Goal: Task Accomplishment & Management: Manage account settings

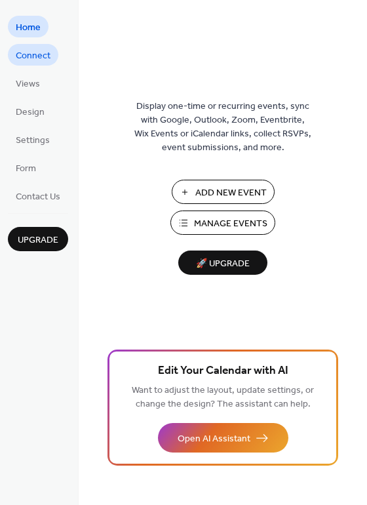
click at [35, 52] on span "Connect" at bounding box center [33, 56] width 35 height 14
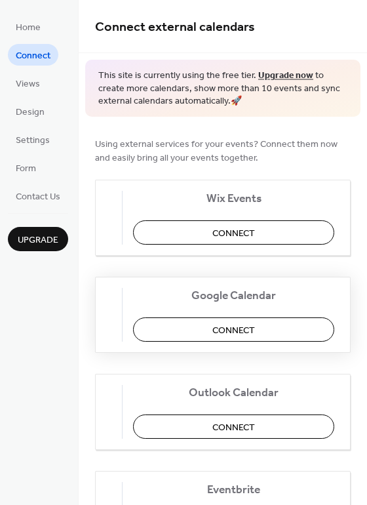
click at [218, 326] on button "Connect" at bounding box center [233, 329] width 201 height 24
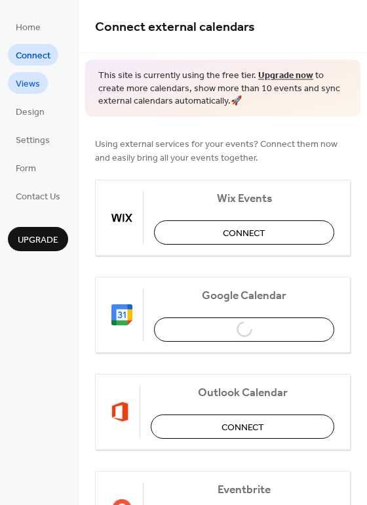
click at [14, 85] on link "Views" at bounding box center [28, 83] width 40 height 22
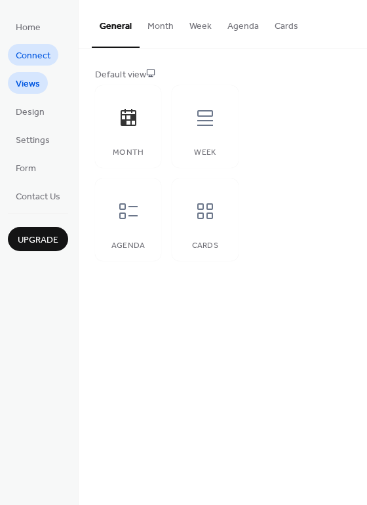
click at [32, 56] on span "Connect" at bounding box center [33, 56] width 35 height 14
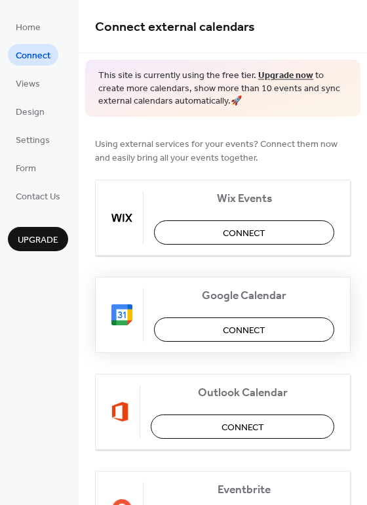
click at [233, 331] on span "Connect" at bounding box center [244, 330] width 43 height 14
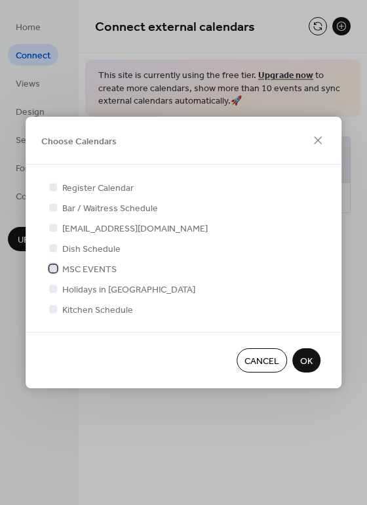
click at [90, 264] on span "MSC EVENTS" at bounding box center [89, 270] width 54 height 14
click at [307, 358] on span "OK" at bounding box center [306, 362] width 12 height 14
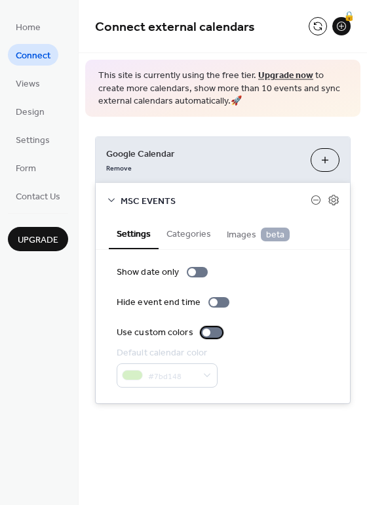
click at [209, 334] on div at bounding box center [211, 332] width 21 height 10
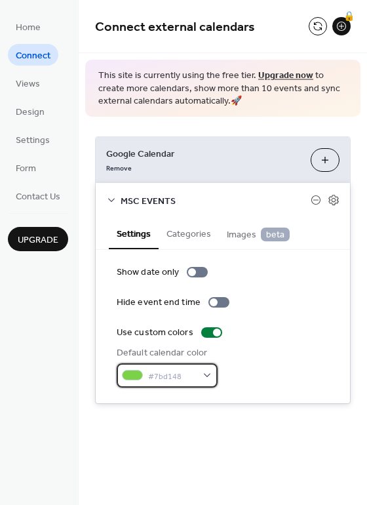
click at [197, 373] on div "#7bd148" at bounding box center [167, 375] width 101 height 24
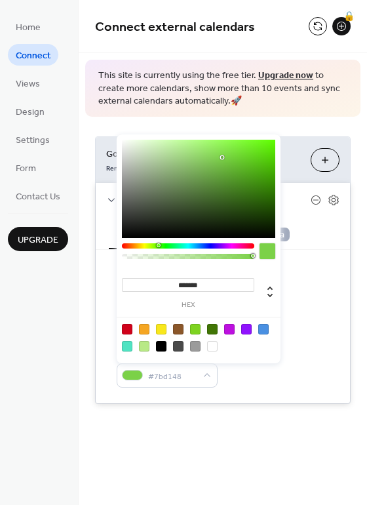
click at [260, 376] on div "Default calendar color #7bd148" at bounding box center [223, 366] width 212 height 41
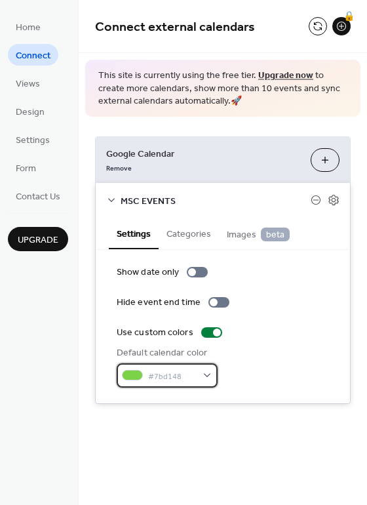
click at [204, 380] on div "#7bd148" at bounding box center [167, 375] width 101 height 24
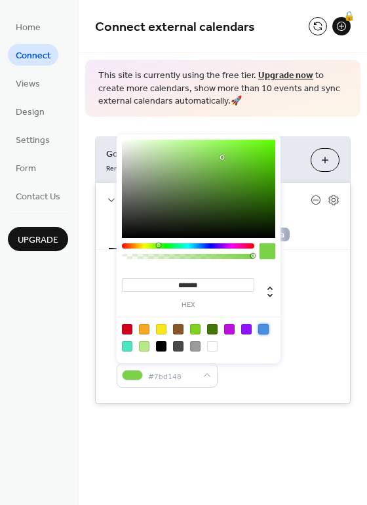
click at [259, 330] on div at bounding box center [263, 329] width 10 height 10
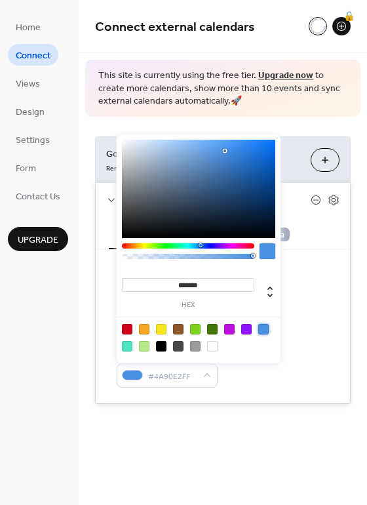
click at [231, 330] on div at bounding box center [229, 329] width 10 height 10
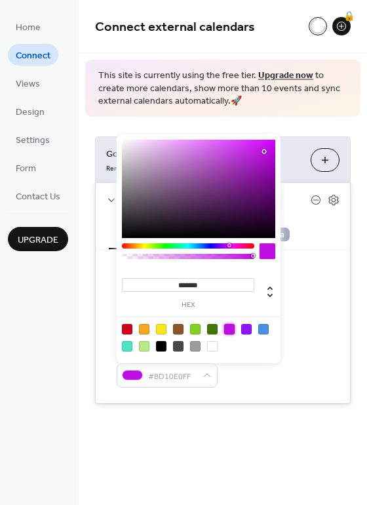
click at [214, 210] on div at bounding box center [198, 189] width 153 height 98
click at [265, 323] on div at bounding box center [198, 337] width 167 height 41
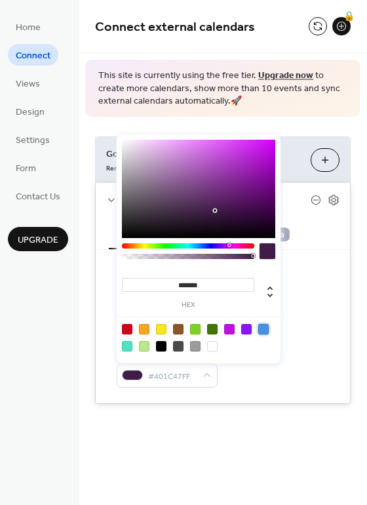
click at [265, 328] on div at bounding box center [263, 329] width 10 height 10
type input "*******"
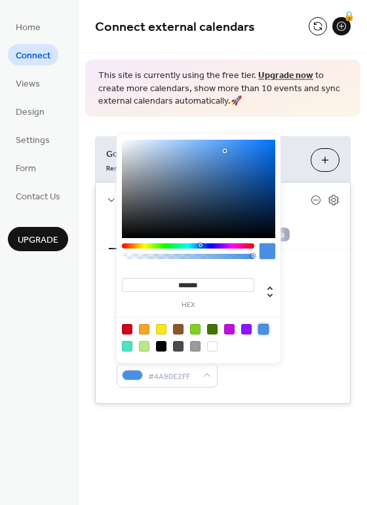
click at [316, 334] on div "Use custom colors" at bounding box center [223, 333] width 212 height 14
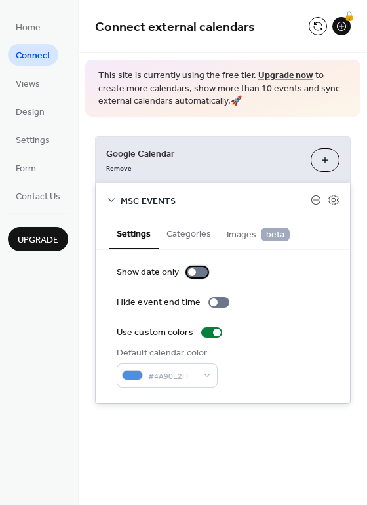
click at [197, 273] on div at bounding box center [197, 272] width 21 height 10
click at [199, 273] on div at bounding box center [203, 272] width 8 height 8
click at [187, 229] on button "Categories" at bounding box center [189, 233] width 60 height 30
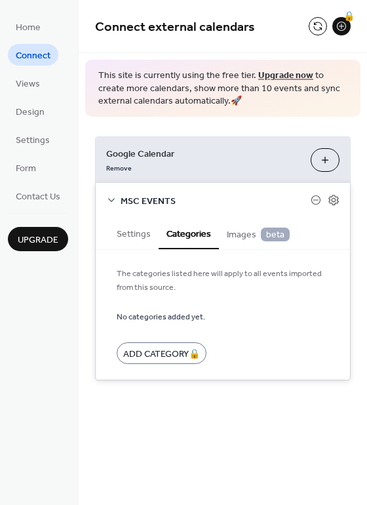
click at [243, 233] on span "Images beta" at bounding box center [258, 234] width 63 height 14
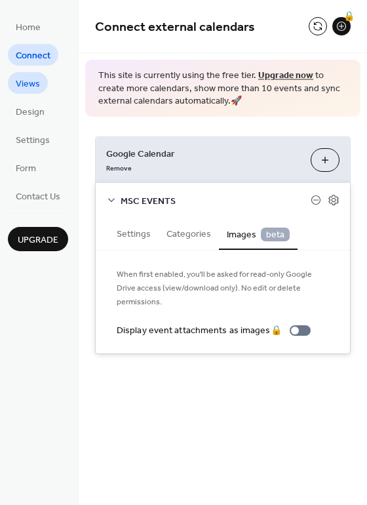
click at [42, 87] on link "Views" at bounding box center [28, 83] width 40 height 22
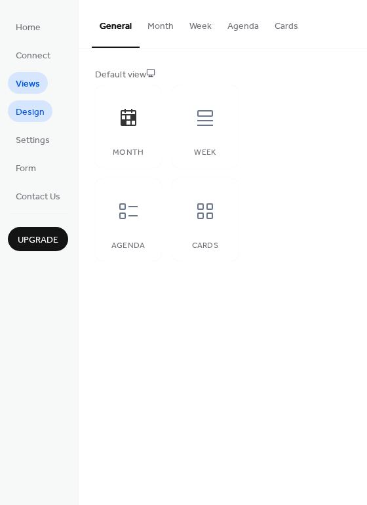
click at [41, 110] on span "Design" at bounding box center [30, 113] width 29 height 14
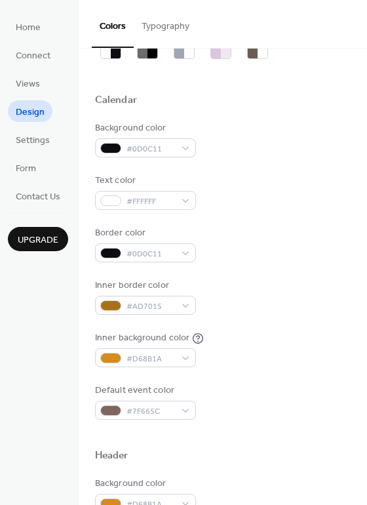
scroll to position [66, 0]
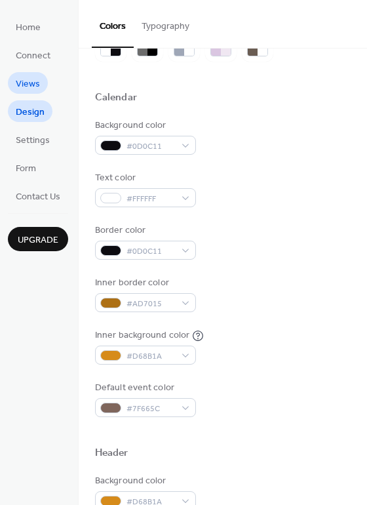
click at [13, 79] on link "Views" at bounding box center [28, 83] width 40 height 22
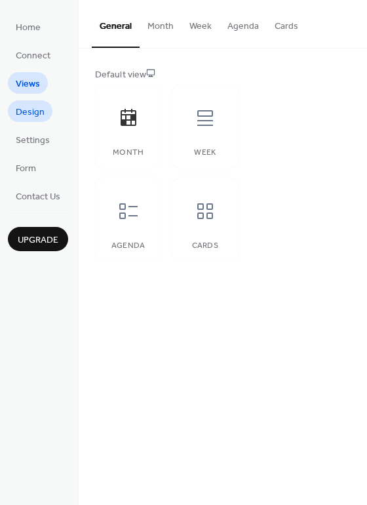
click at [29, 113] on span "Design" at bounding box center [30, 113] width 29 height 14
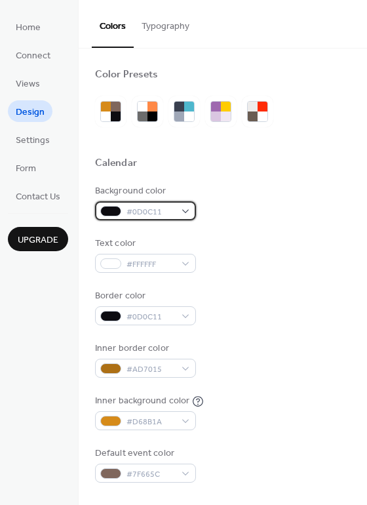
click at [183, 212] on div "#0D0C11" at bounding box center [145, 210] width 101 height 19
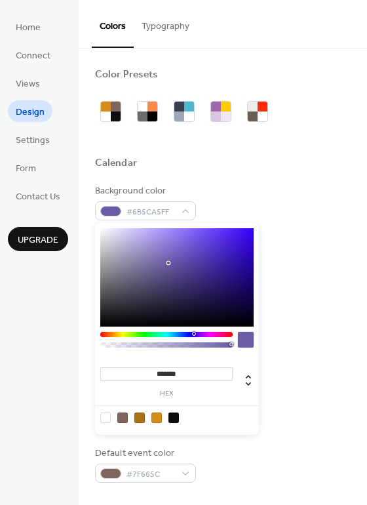
click at [168, 263] on div at bounding box center [176, 277] width 153 height 98
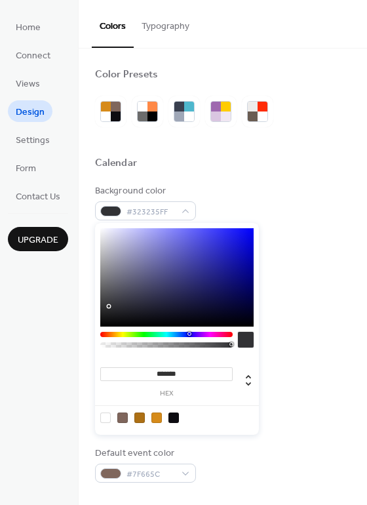
click at [109, 306] on div at bounding box center [176, 277] width 153 height 98
type input "*******"
click at [124, 318] on div at bounding box center [176, 277] width 153 height 98
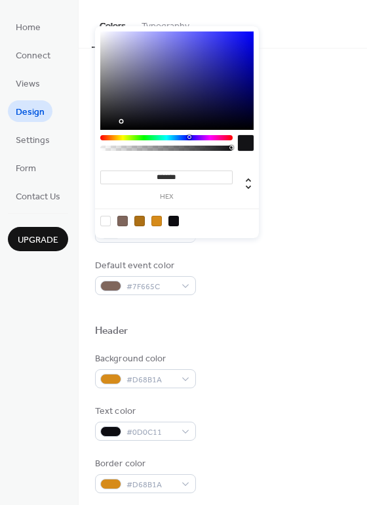
scroll to position [197, 0]
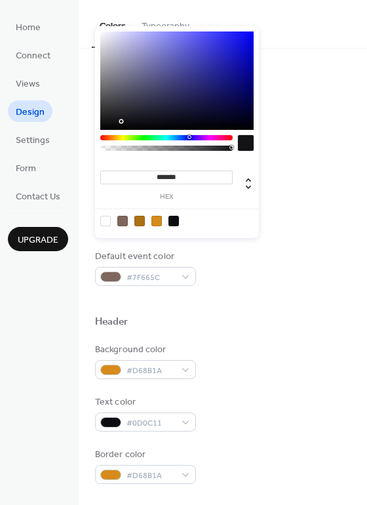
click at [264, 307] on div at bounding box center [223, 300] width 256 height 29
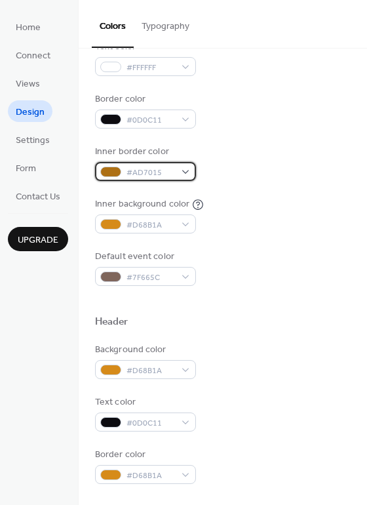
click at [149, 179] on span "#AD7015" at bounding box center [151, 173] width 49 height 14
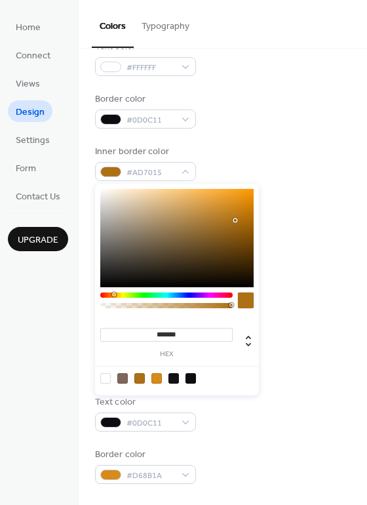
click at [175, 222] on div at bounding box center [176, 238] width 153 height 98
click at [174, 205] on div at bounding box center [176, 238] width 153 height 98
click at [145, 378] on div at bounding box center [139, 378] width 10 height 10
click at [176, 378] on div at bounding box center [173, 378] width 10 height 10
type input "*******"
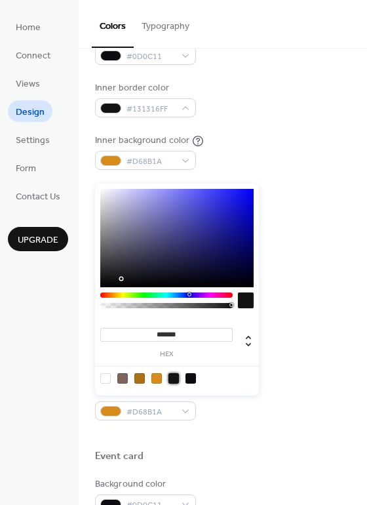
scroll to position [262, 0]
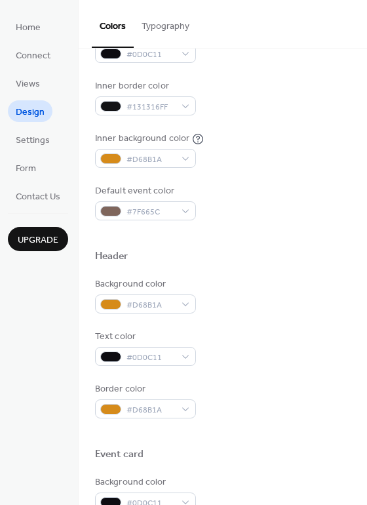
click at [298, 285] on div "Background color #D68B1A" at bounding box center [223, 295] width 256 height 36
click at [184, 208] on div "#7F665C" at bounding box center [145, 210] width 101 height 19
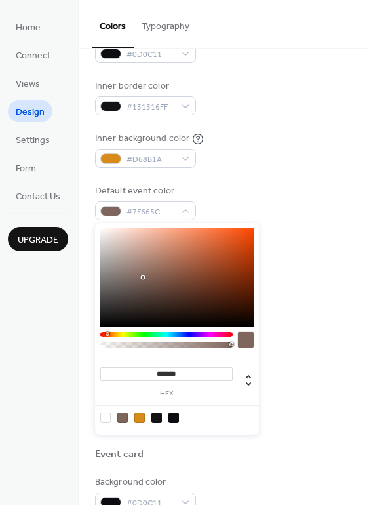
click at [171, 265] on div at bounding box center [176, 277] width 153 height 98
type input "*******"
click at [140, 307] on div at bounding box center [176, 277] width 153 height 98
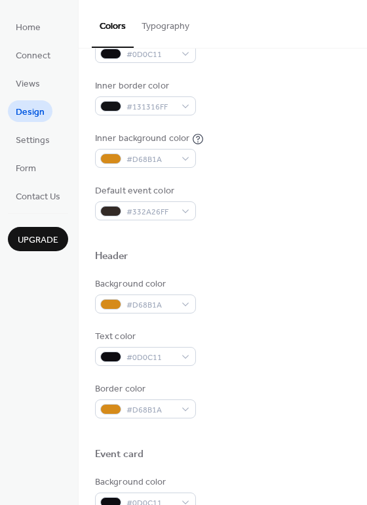
click at [299, 254] on div "Header" at bounding box center [223, 258] width 256 height 17
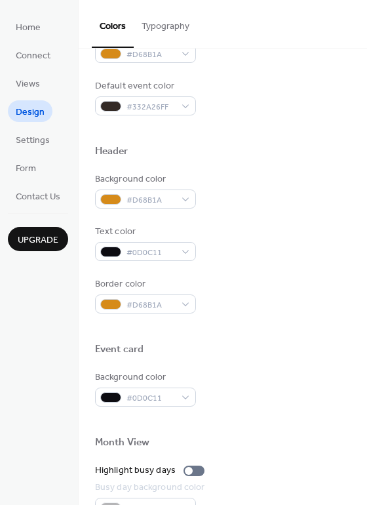
scroll to position [393, 0]
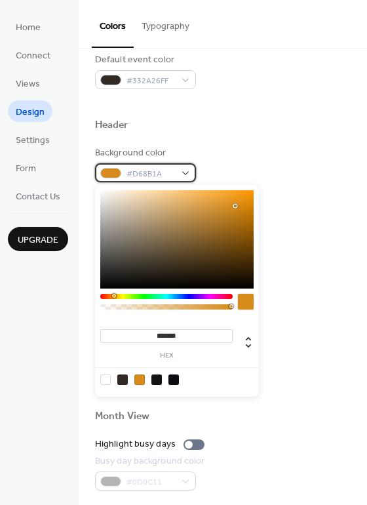
click at [170, 180] on span "#D68B1A" at bounding box center [151, 174] width 49 height 14
click at [176, 299] on div at bounding box center [166, 305] width 132 height 22
click at [187, 296] on div at bounding box center [166, 296] width 132 height 5
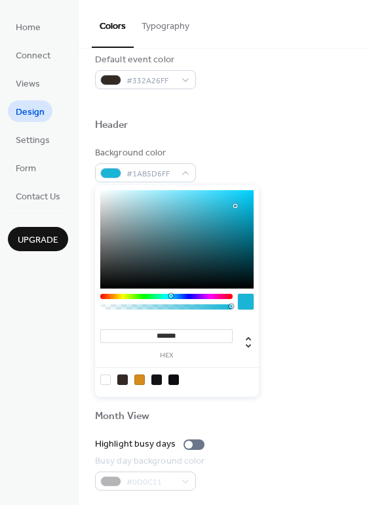
click at [170, 296] on div at bounding box center [166, 296] width 132 height 5
click at [107, 297] on div at bounding box center [166, 296] width 132 height 5
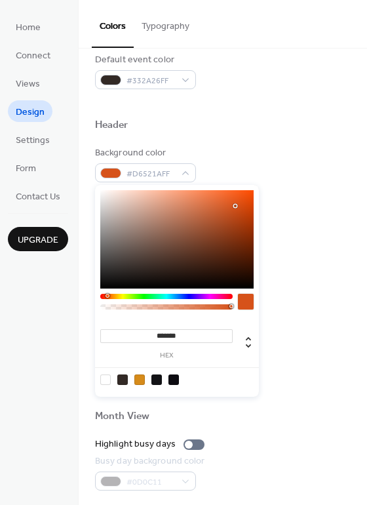
click at [117, 297] on div at bounding box center [166, 296] width 132 height 5
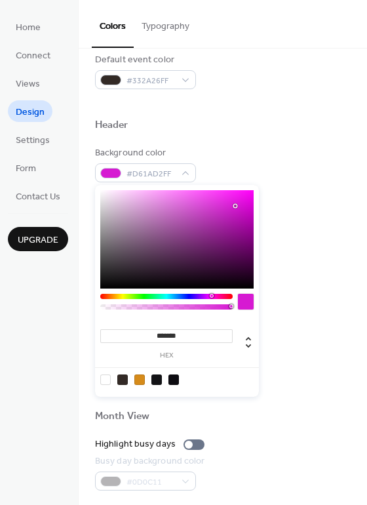
drag, startPoint x: 115, startPoint y: 297, endPoint x: 211, endPoint y: 294, distance: 96.4
click at [211, 294] on div at bounding box center [166, 296] width 132 height 5
click at [161, 379] on div at bounding box center [156, 379] width 10 height 10
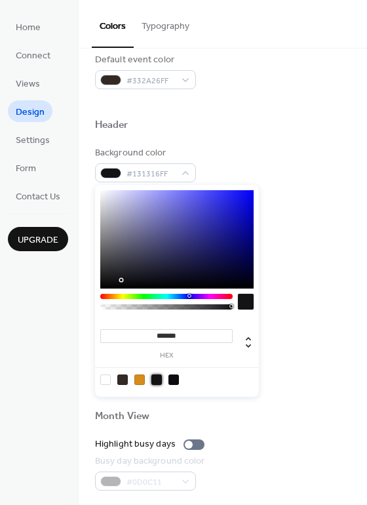
click at [138, 377] on div at bounding box center [139, 379] width 10 height 10
type input "*******"
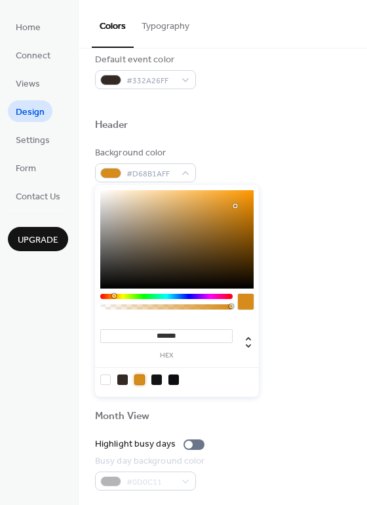
click at [283, 311] on div at bounding box center [223, 301] width 256 height 29
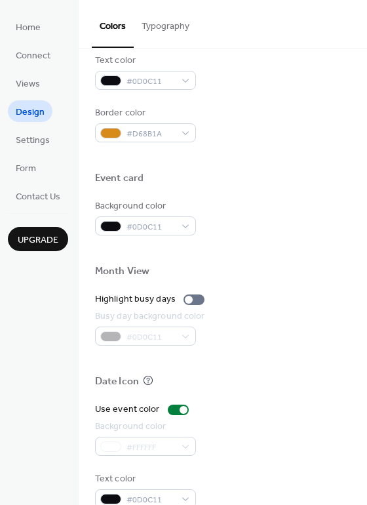
scroll to position [561, 0]
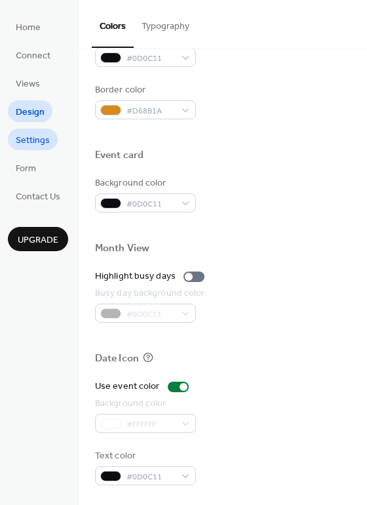
click at [47, 145] on span "Settings" at bounding box center [33, 141] width 34 height 14
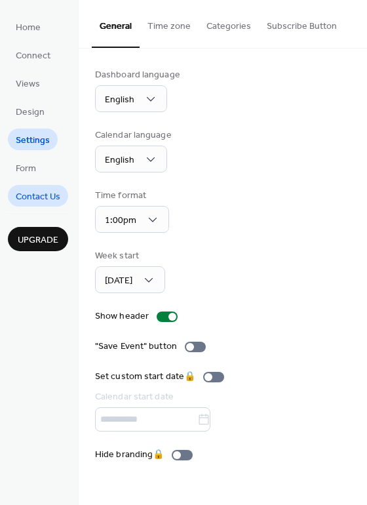
click at [29, 195] on span "Contact Us" at bounding box center [38, 197] width 45 height 14
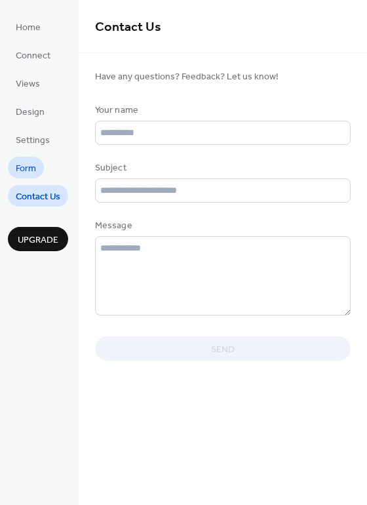
click at [25, 167] on span "Form" at bounding box center [26, 169] width 20 height 14
